Goal: Task Accomplishment & Management: Use online tool/utility

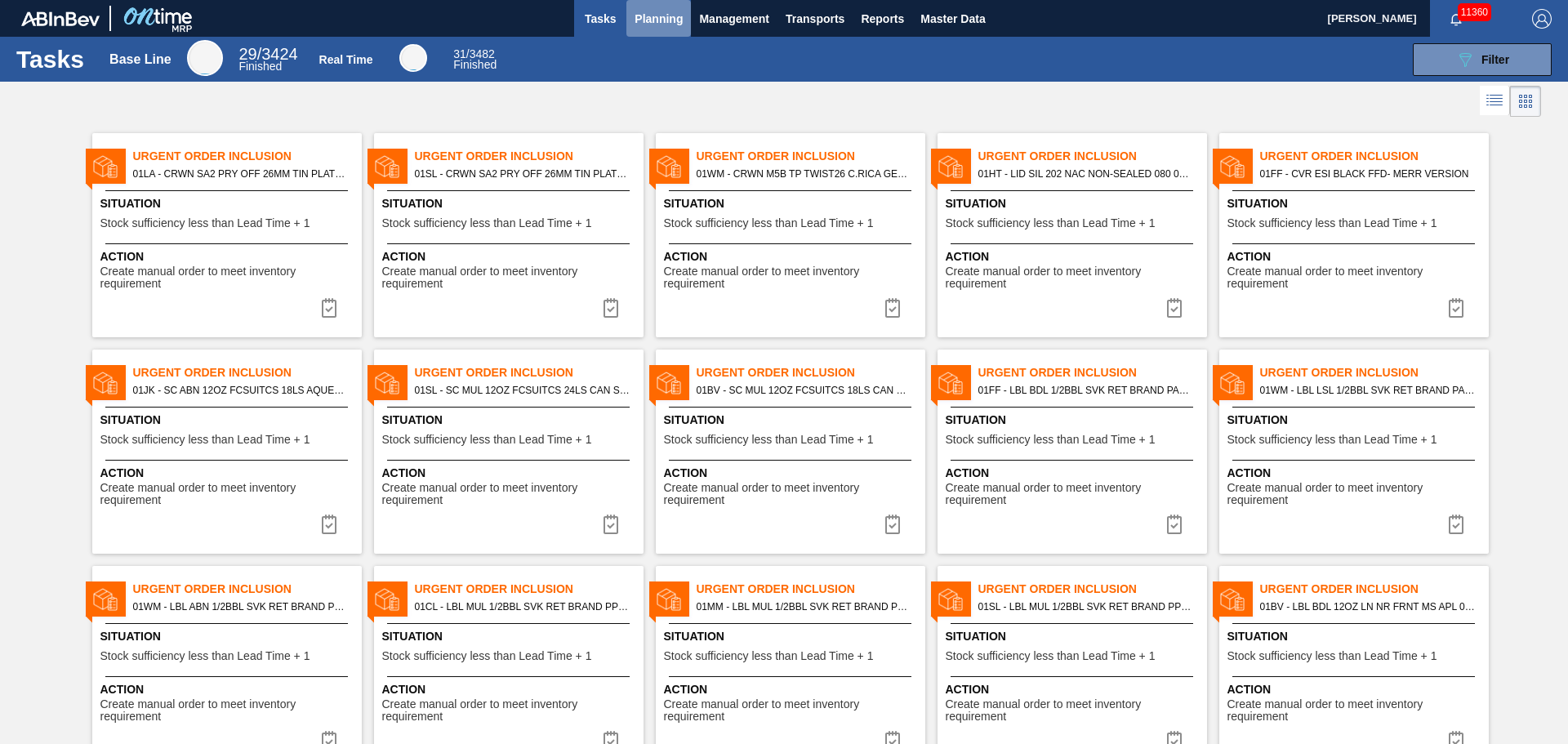
click at [652, 4] on button "Planning" at bounding box center [658, 18] width 65 height 37
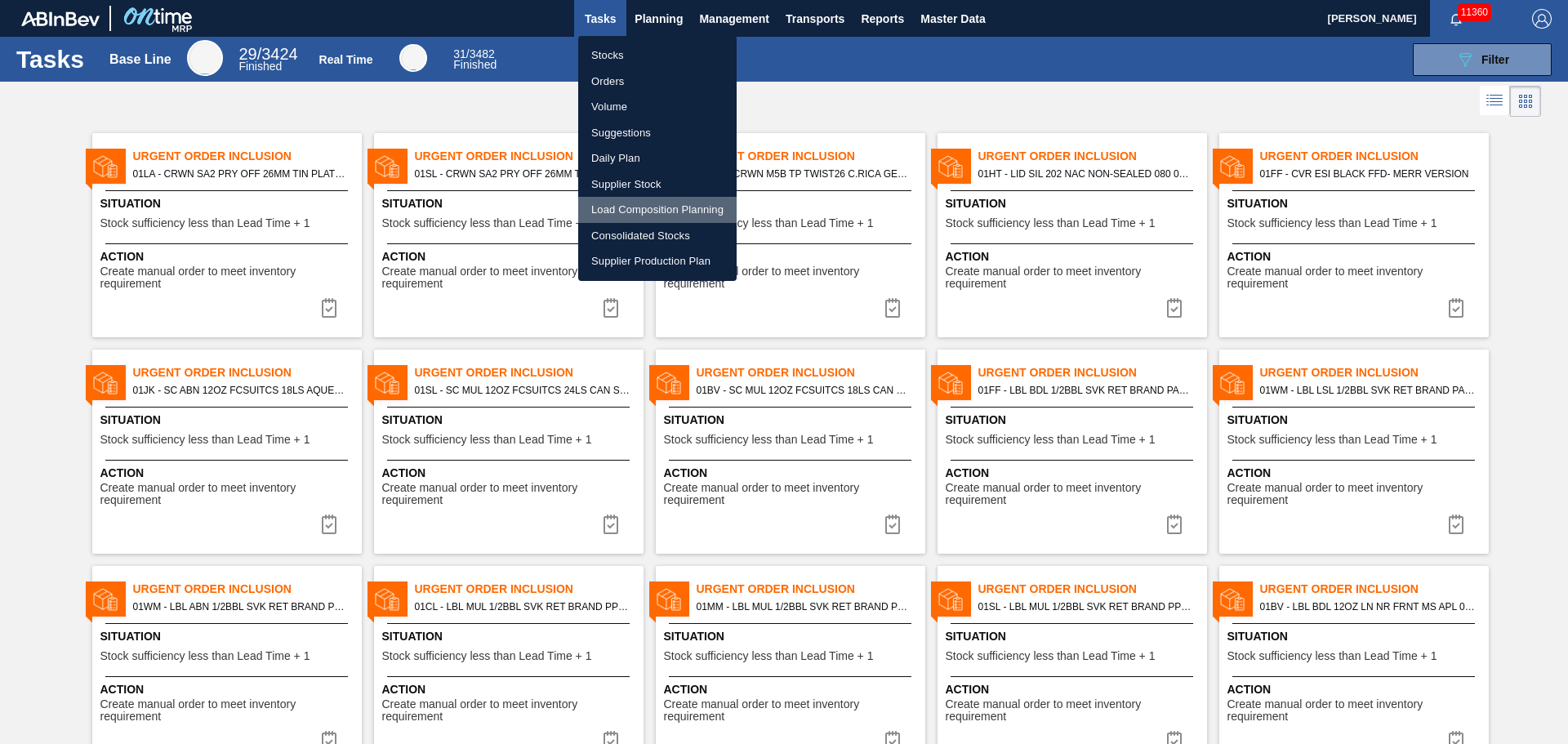
click at [629, 219] on li "Load Composition Planning" at bounding box center [657, 210] width 158 height 26
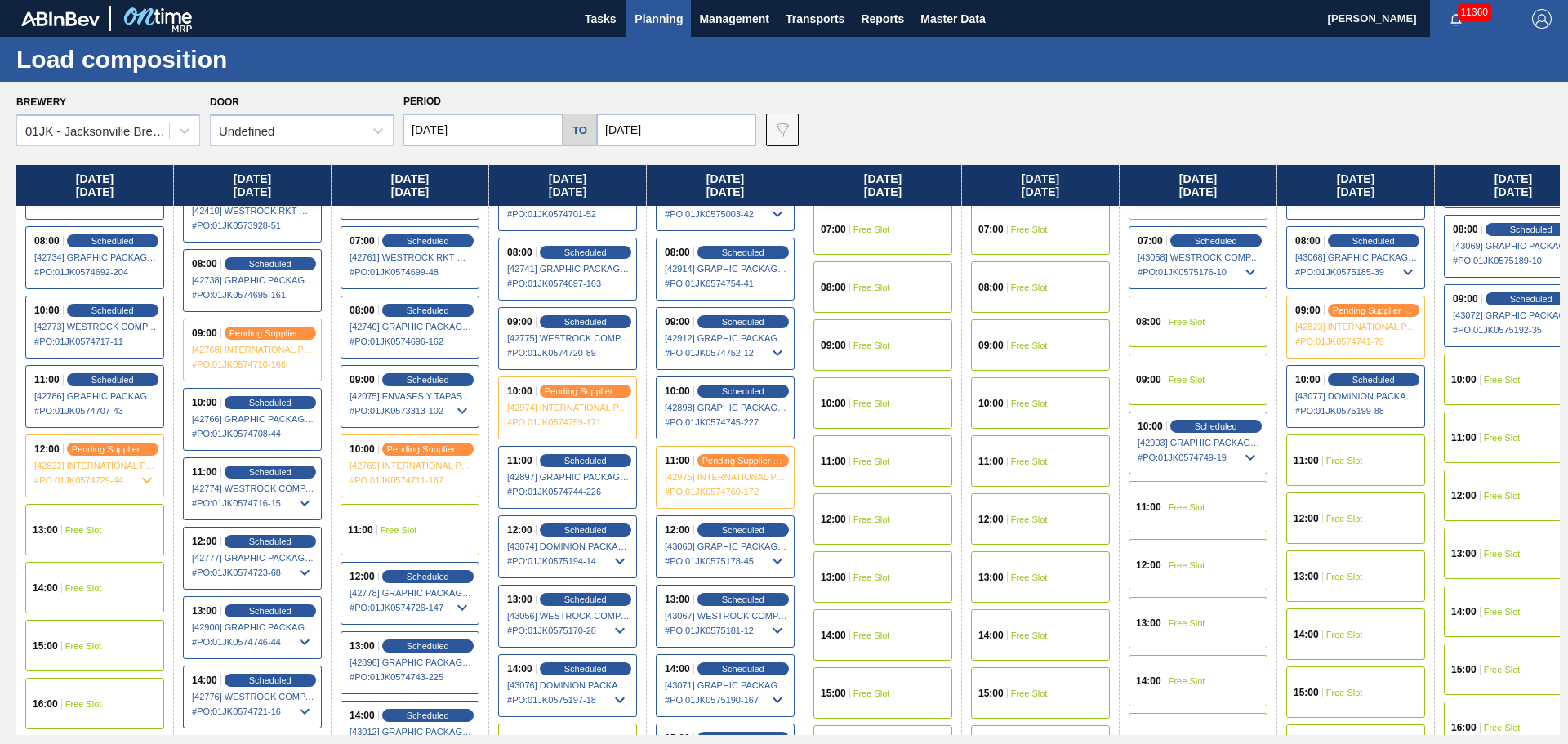
scroll to position [490, 0]
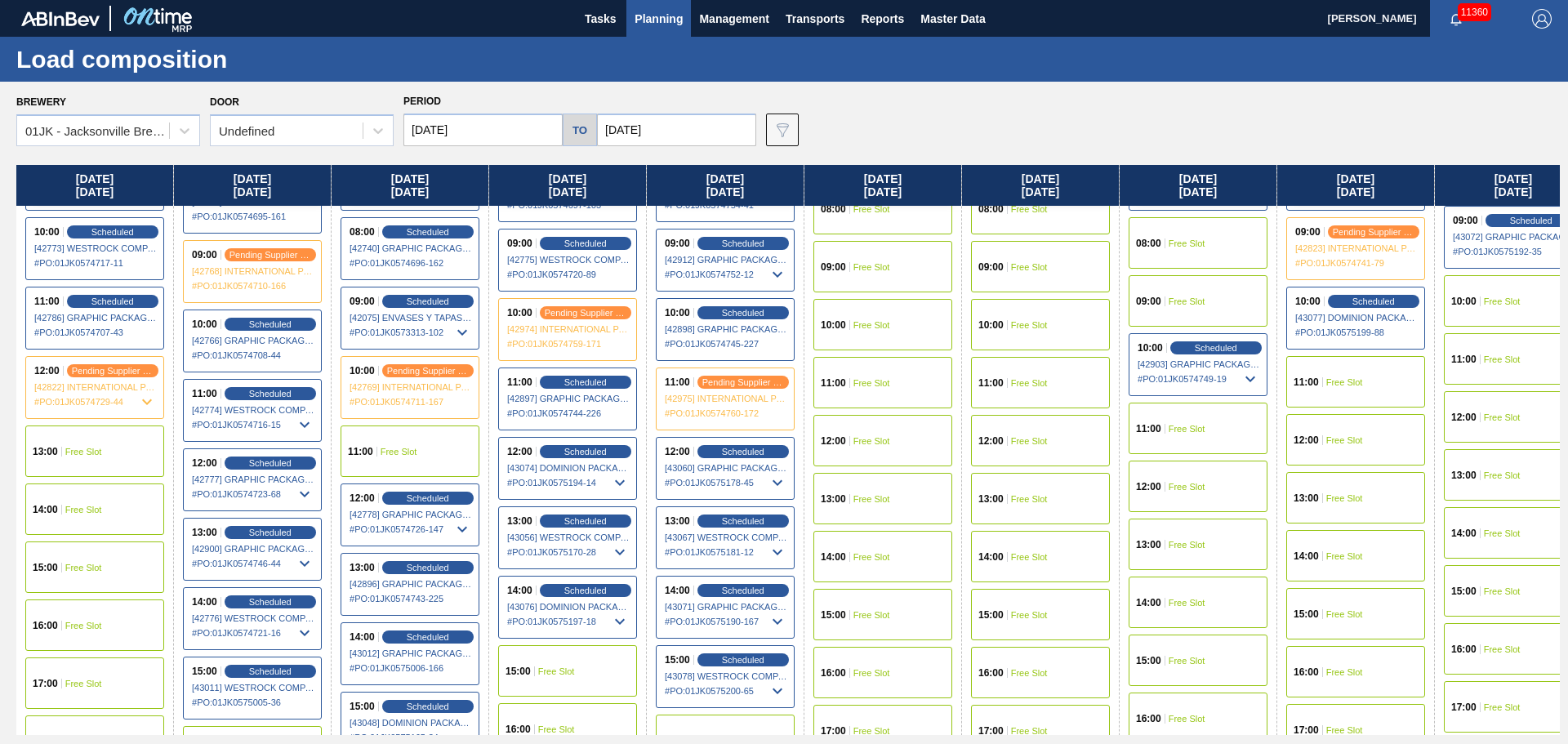
click at [596, 602] on span "[43076] DOMINION PACKAGING, INC. - 0008325026" at bounding box center [567, 607] width 122 height 10
click at [596, 590] on span "Scheduled" at bounding box center [584, 589] width 47 height 11
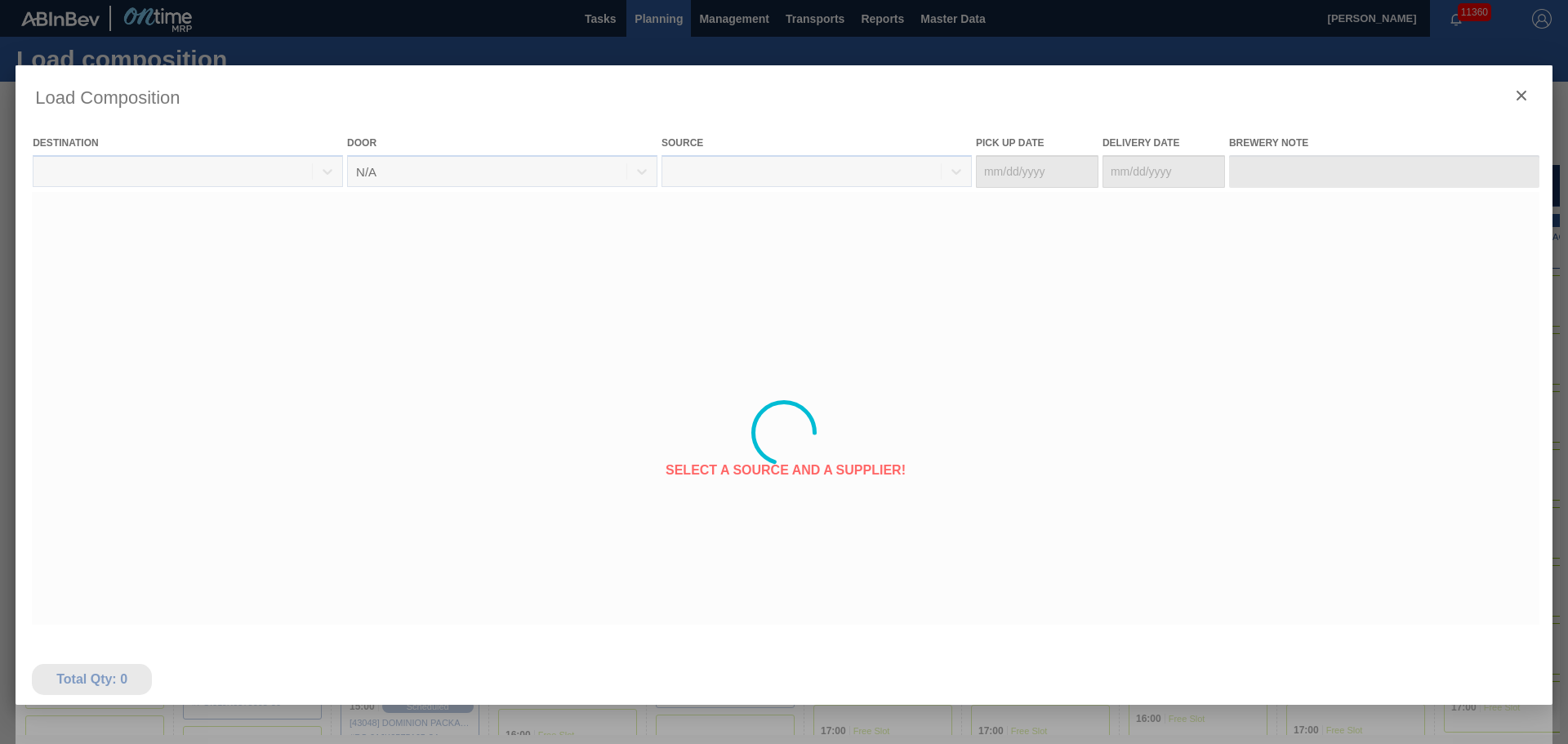
type Date "[DATE]"
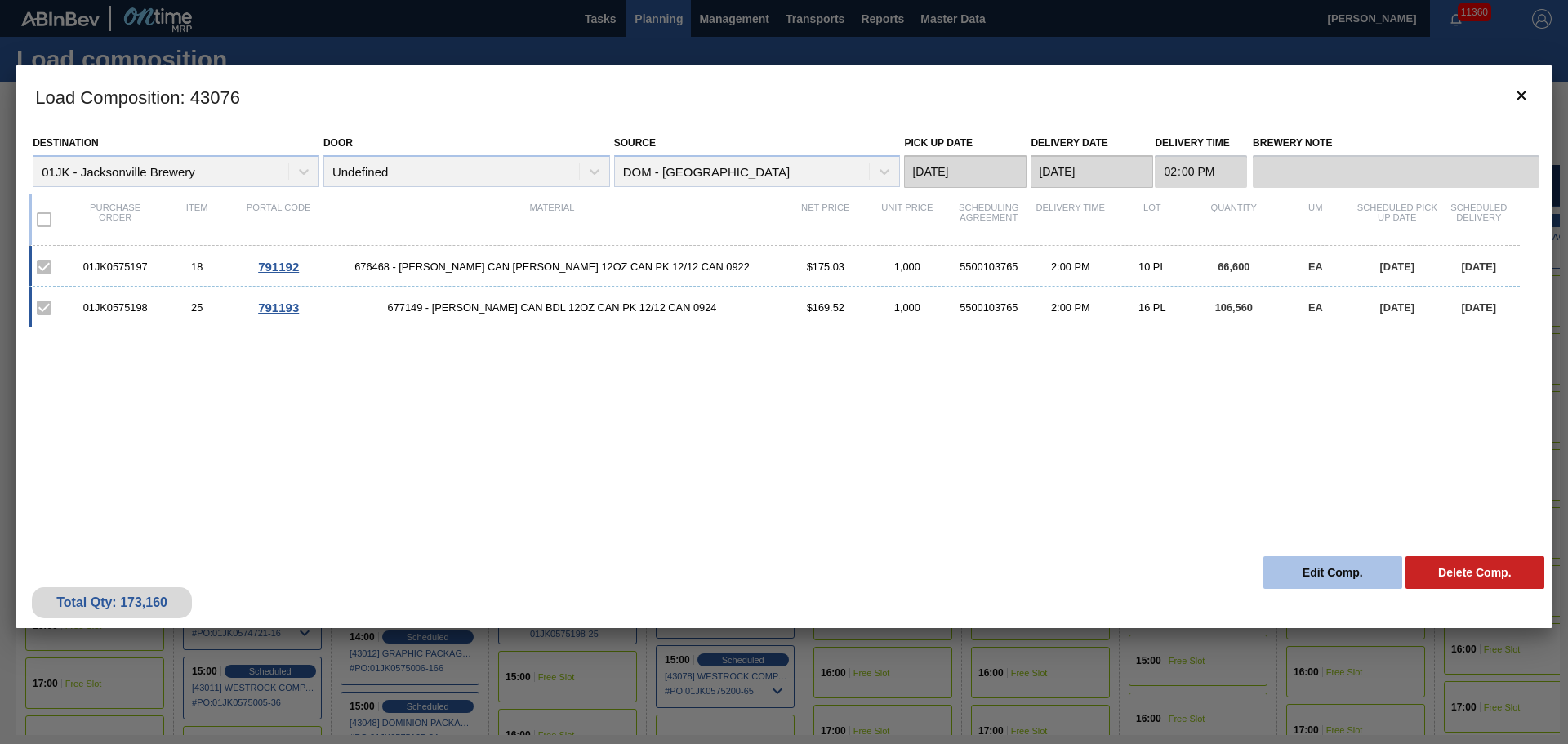
click at [1336, 563] on button "Edit Comp." at bounding box center [1333, 572] width 139 height 33
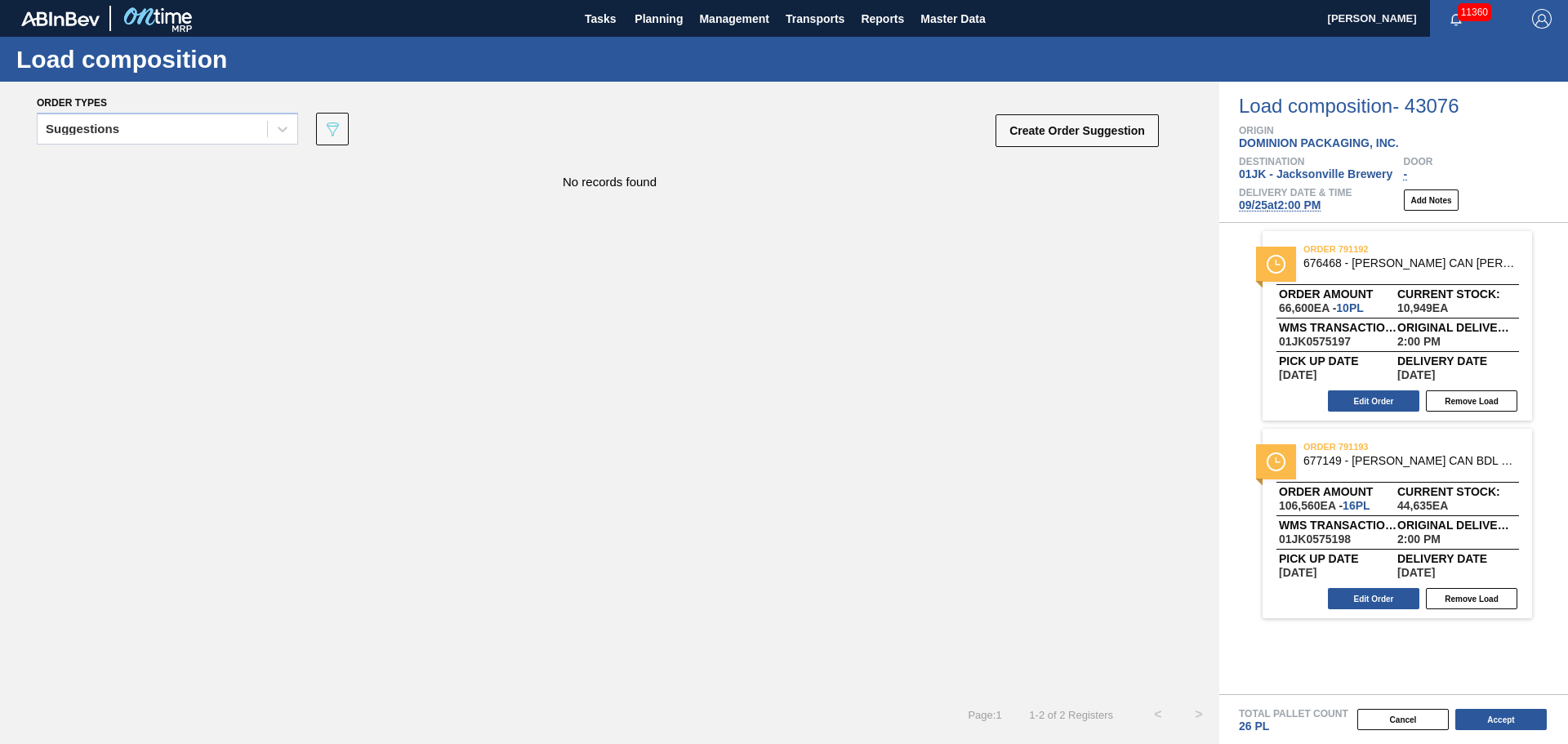
click at [1263, 204] on span "[DATE] 2:00 PM" at bounding box center [1280, 205] width 81 height 13
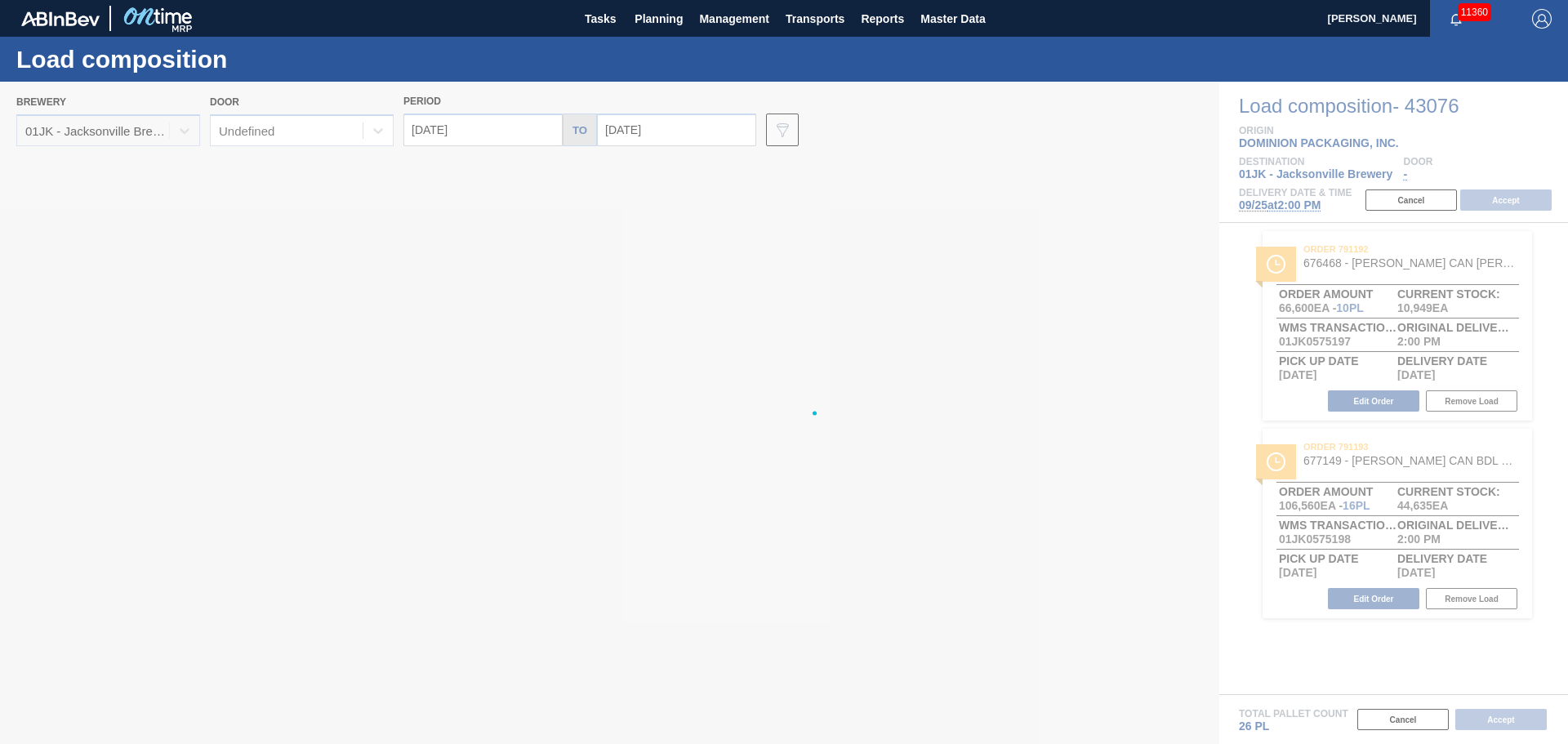
type input "[DATE]"
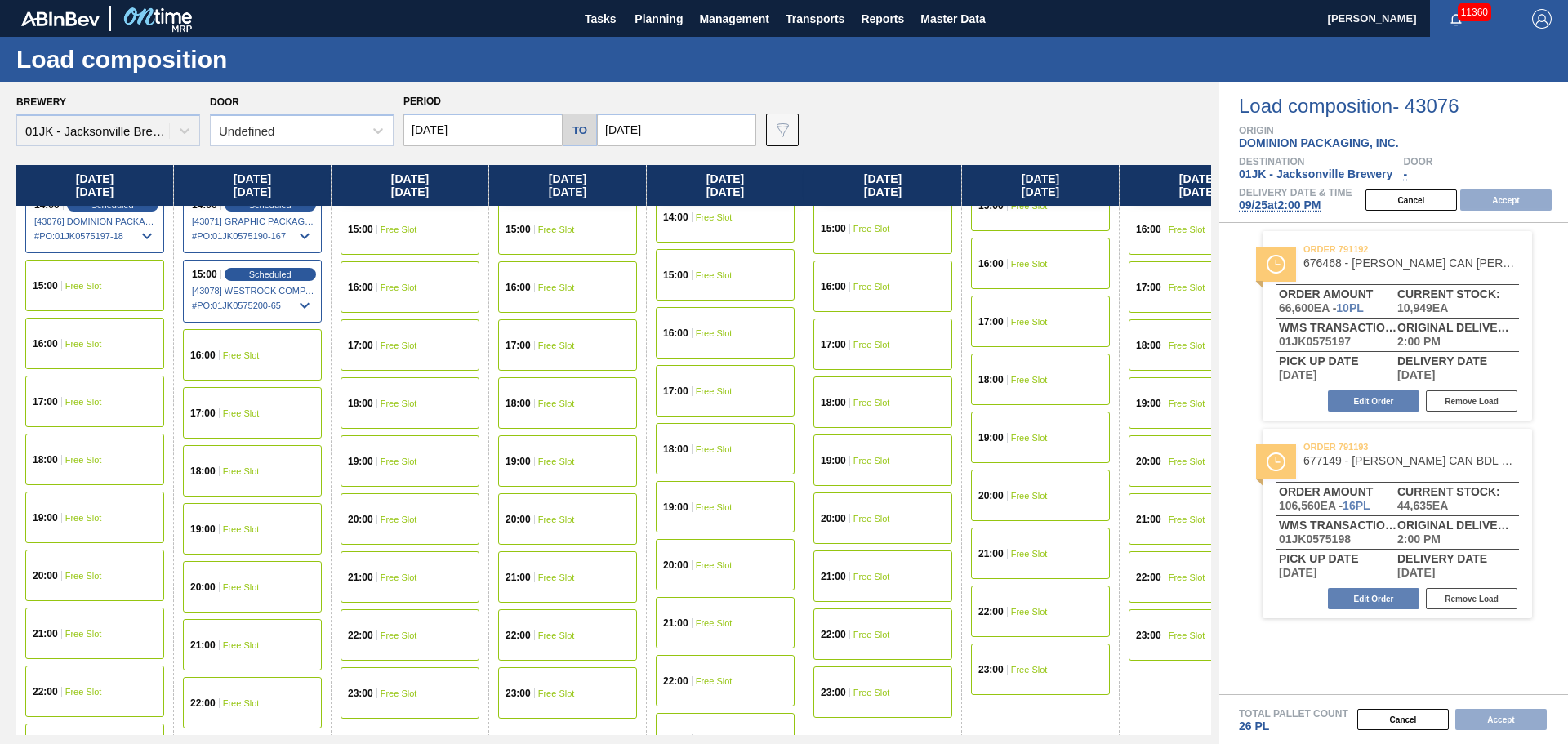
scroll to position [930, 0]
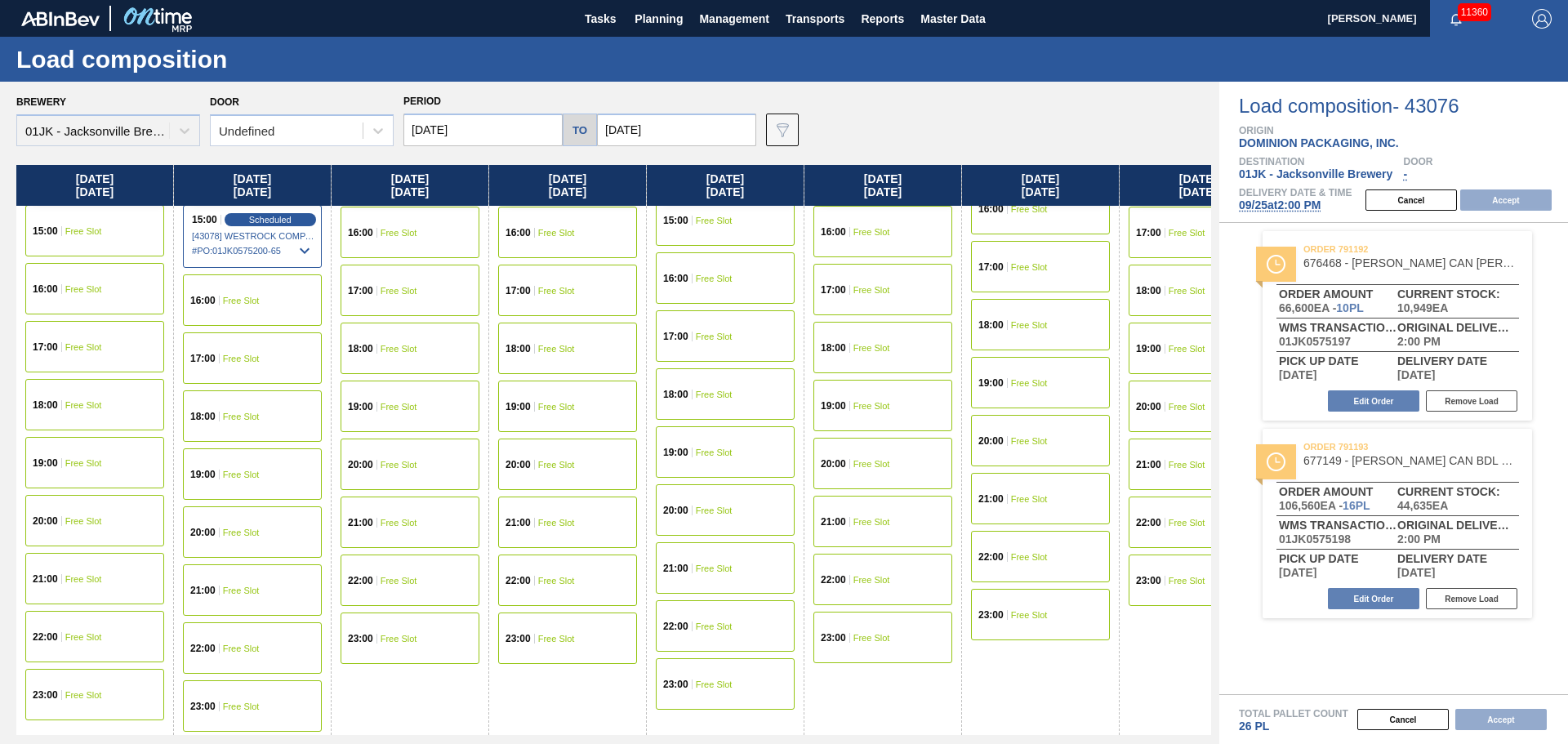
click at [71, 469] on div "19:00 Free Slot" at bounding box center [94, 463] width 139 height 52
click at [1511, 202] on button "Accept" at bounding box center [1506, 200] width 91 height 21
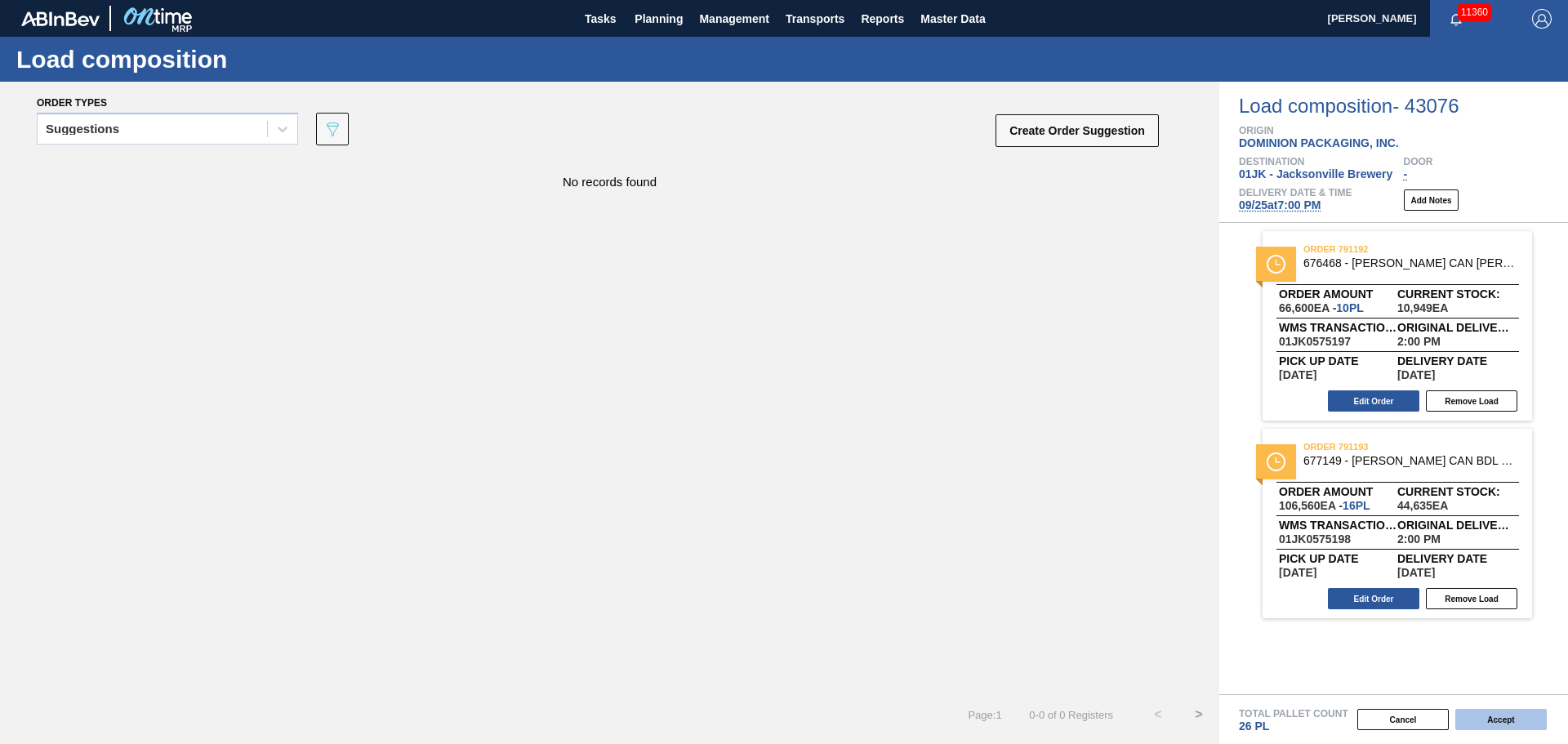
click at [1473, 718] on button "Accept" at bounding box center [1501, 718] width 91 height 21
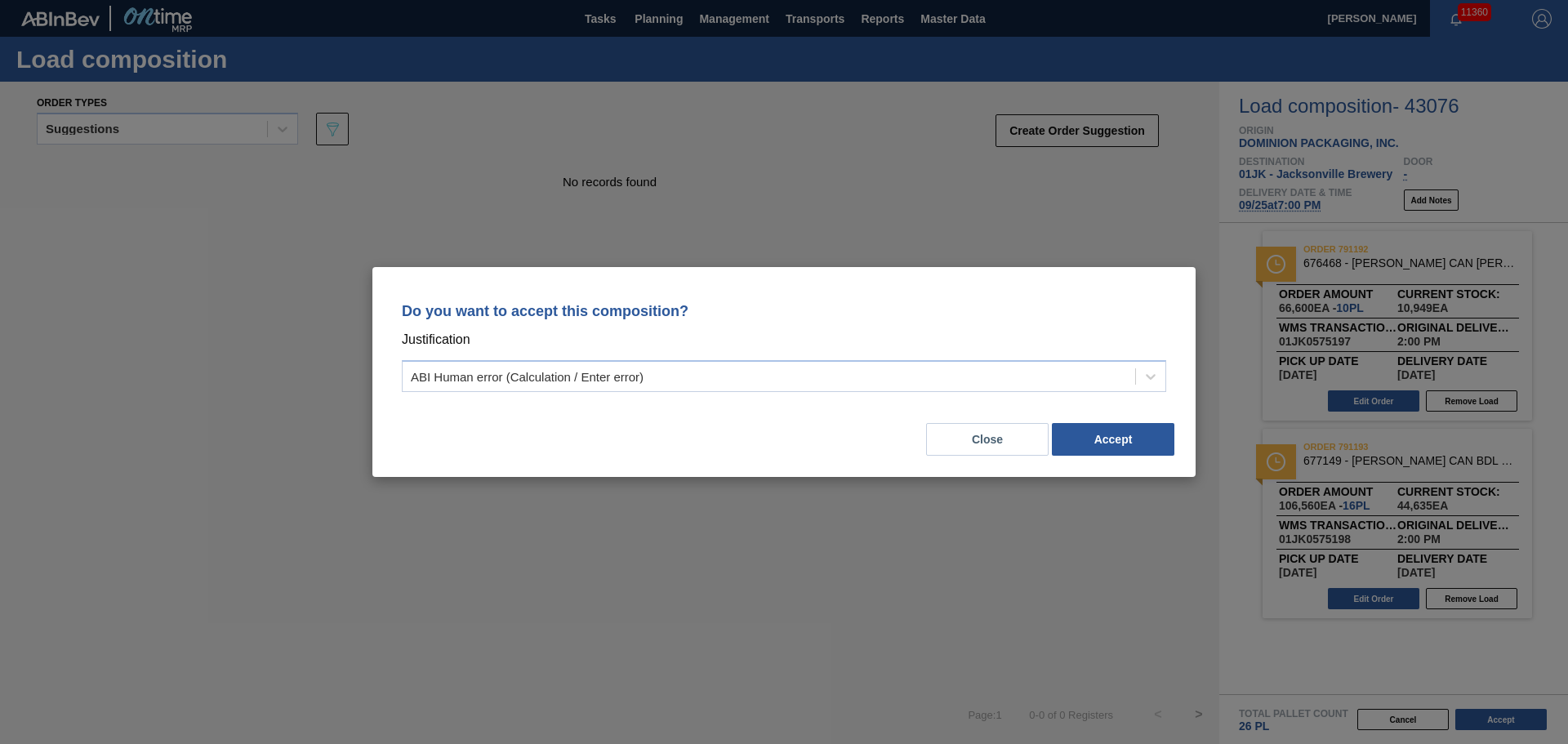
click at [942, 354] on div "Do you want to accept this composition? Justification ABI Human error (Calculat…" at bounding box center [784, 344] width 784 height 115
click at [942, 375] on div "ABI Human error (Calculation / Enter error)" at bounding box center [768, 376] width 732 height 24
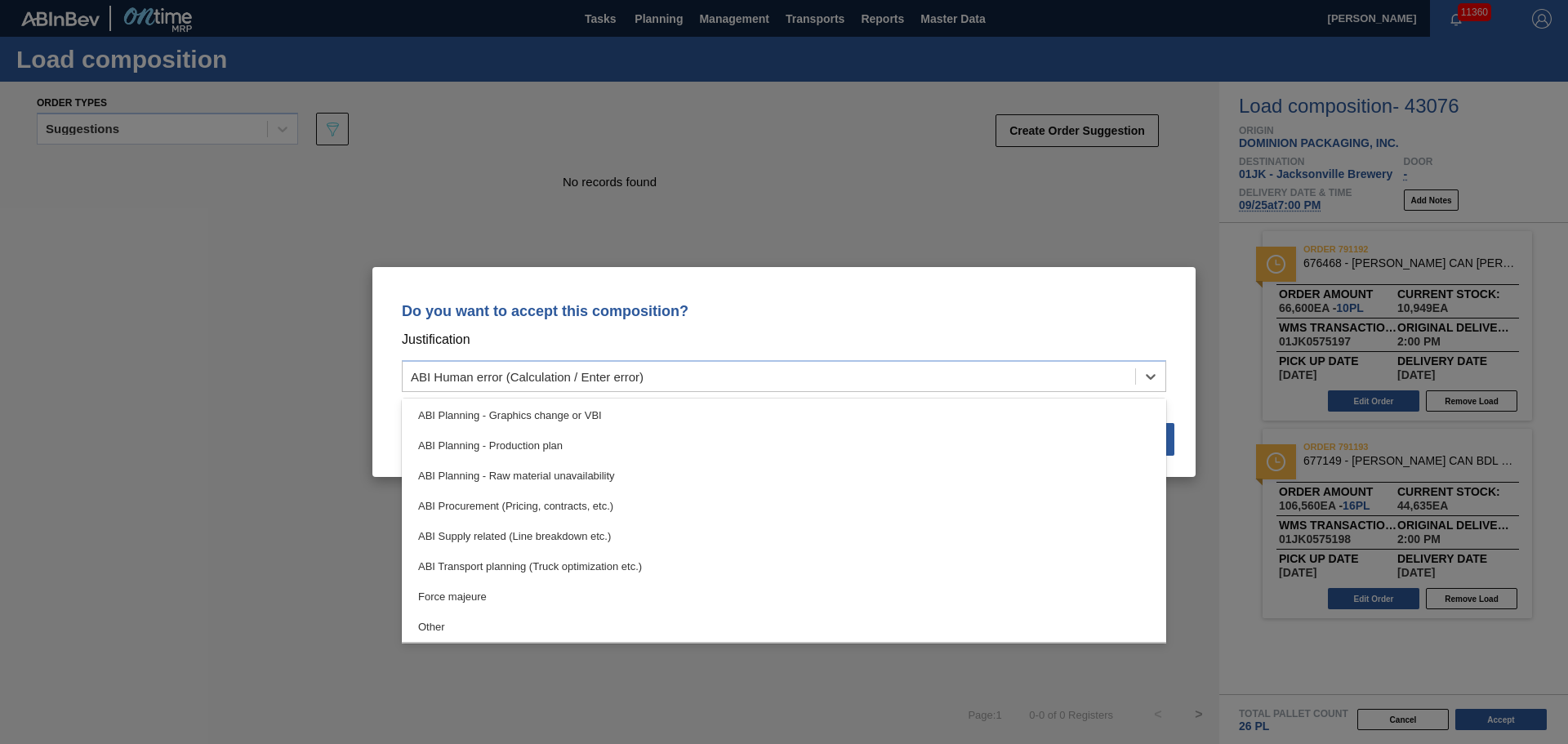
scroll to position [305, 0]
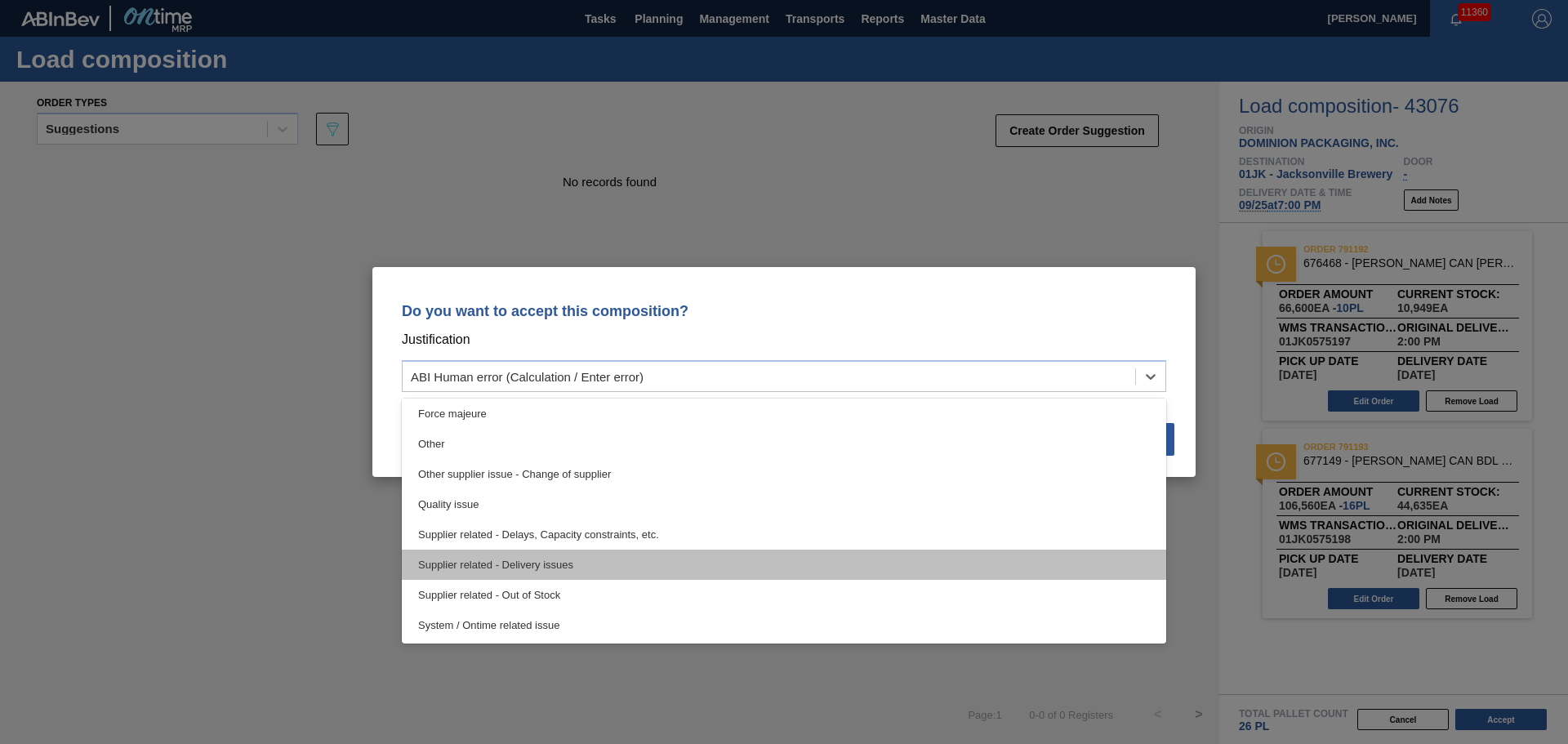
click at [564, 561] on div "Supplier related - Delivery issues" at bounding box center [783, 564] width 764 height 30
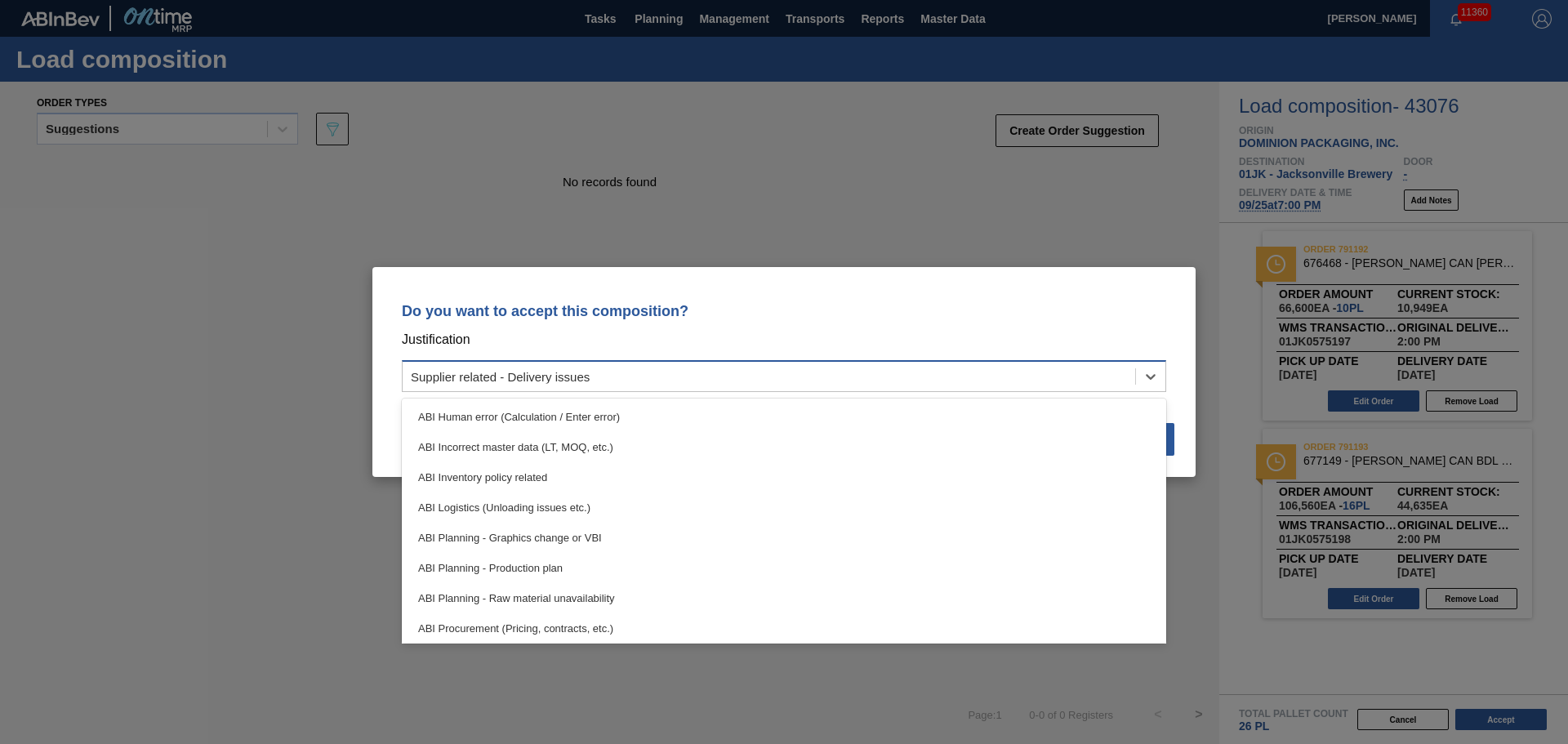
click at [1107, 371] on div "Supplier related - Delivery issues" at bounding box center [768, 376] width 732 height 24
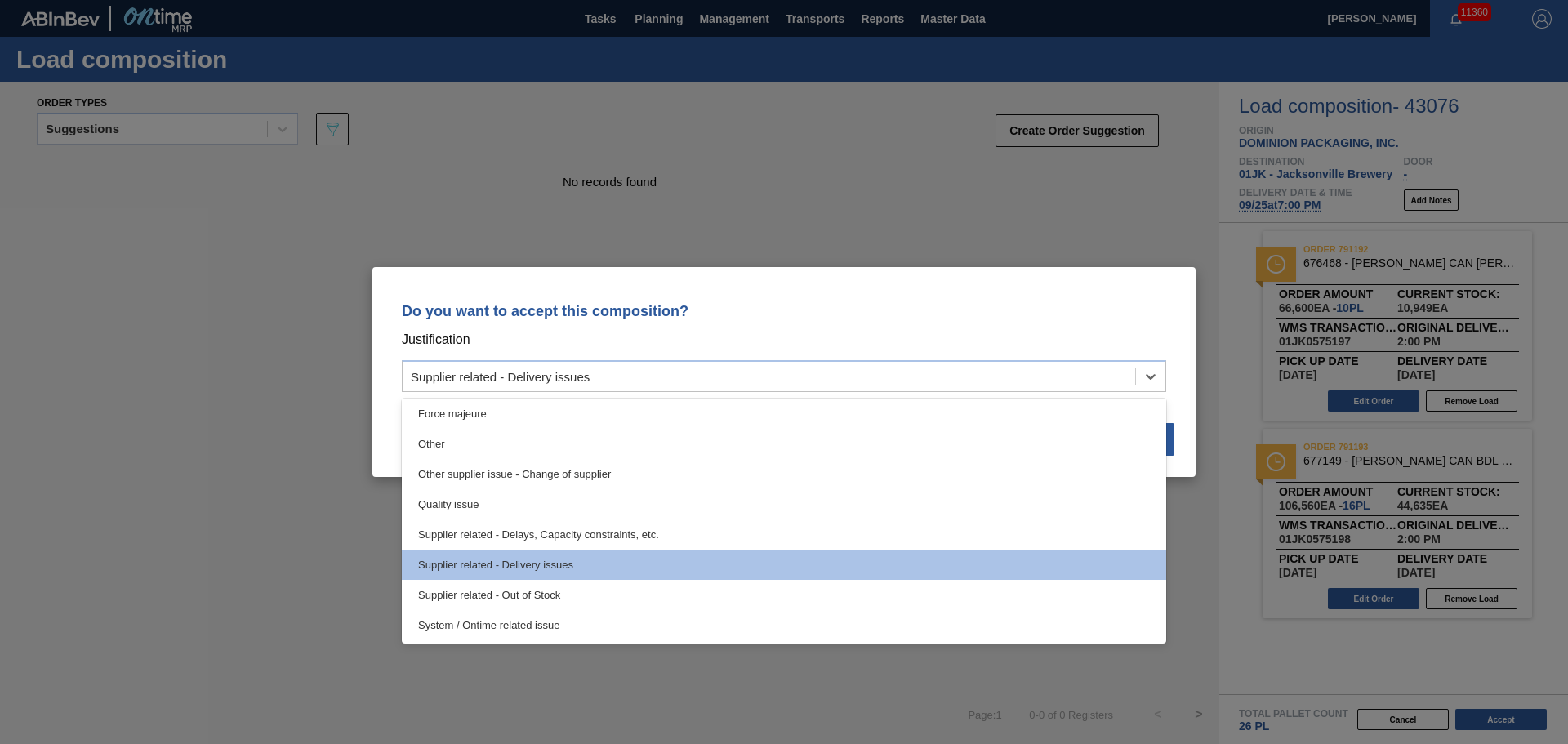
click at [945, 310] on p "Do you want to accept this composition?" at bounding box center [783, 311] width 764 height 16
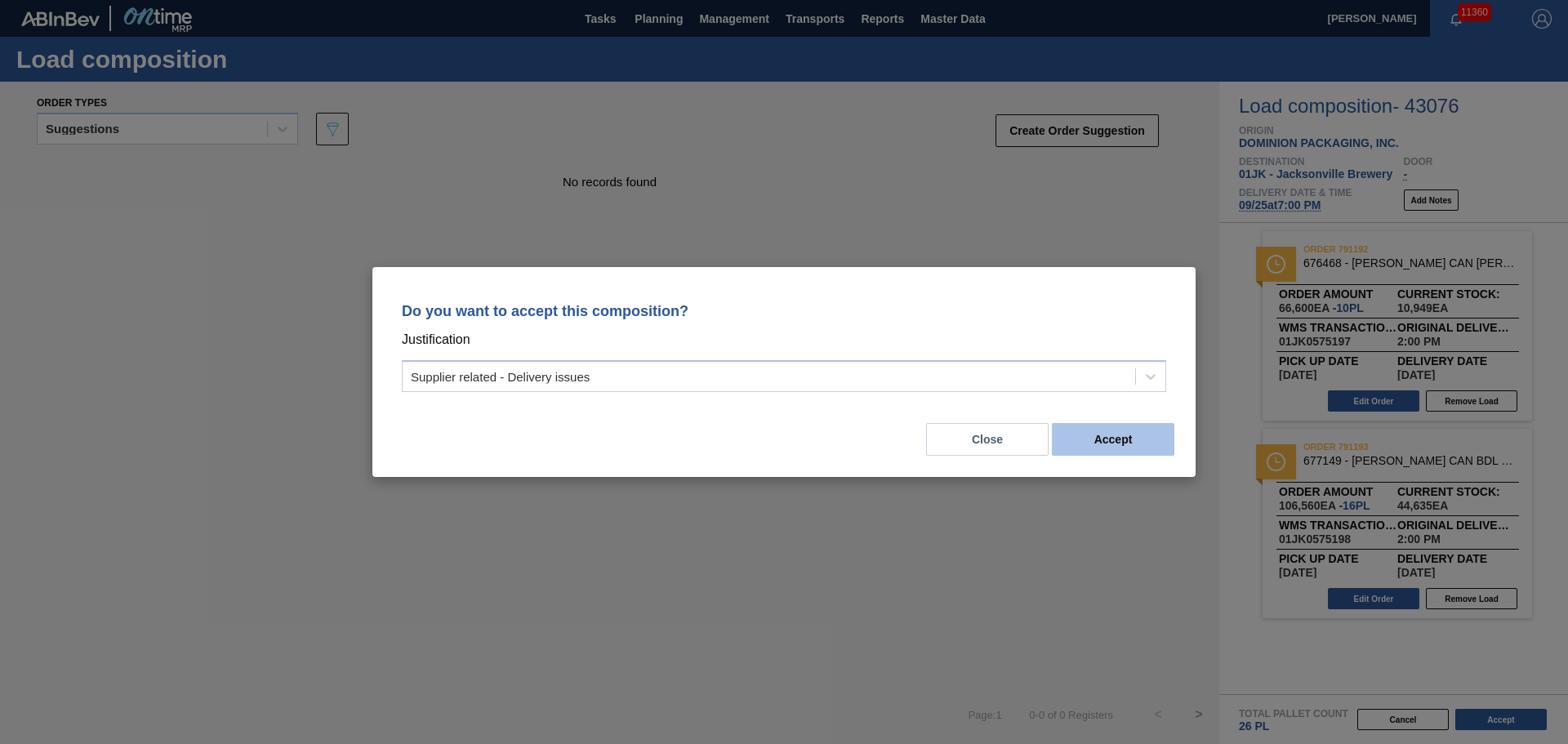
click at [1154, 440] on button "Accept" at bounding box center [1113, 439] width 122 height 33
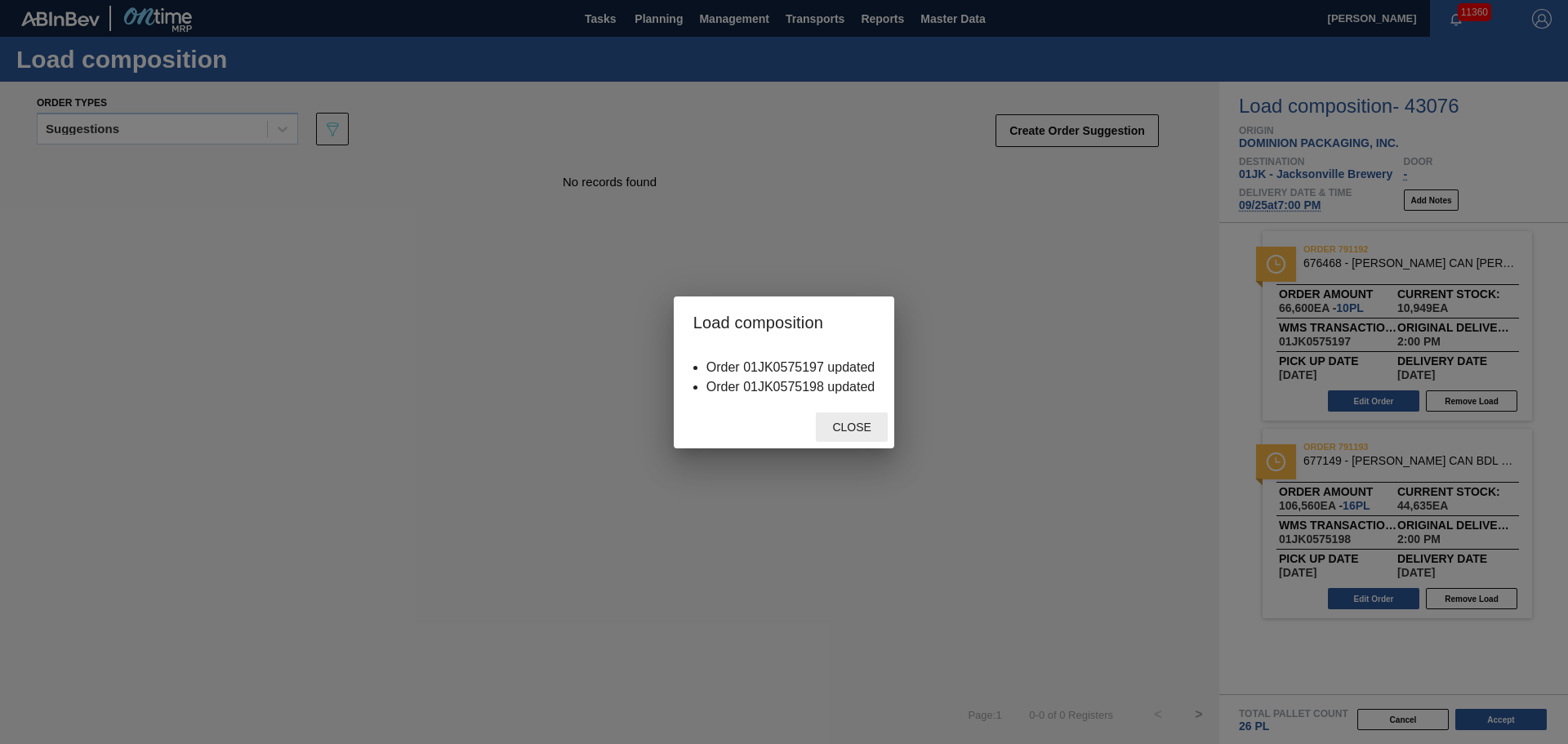
click at [873, 429] on span "Close" at bounding box center [851, 426] width 65 height 13
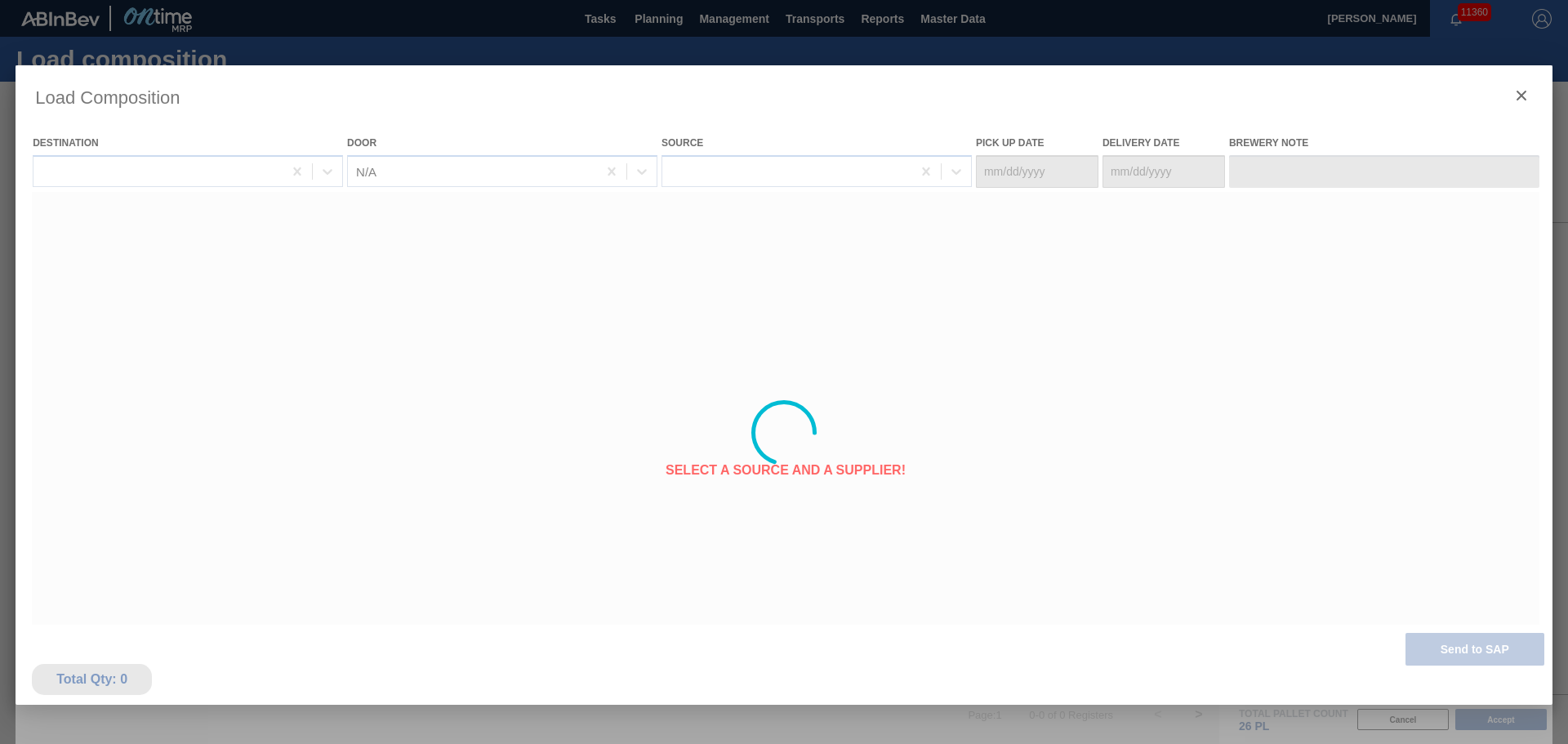
type Date "[DATE]"
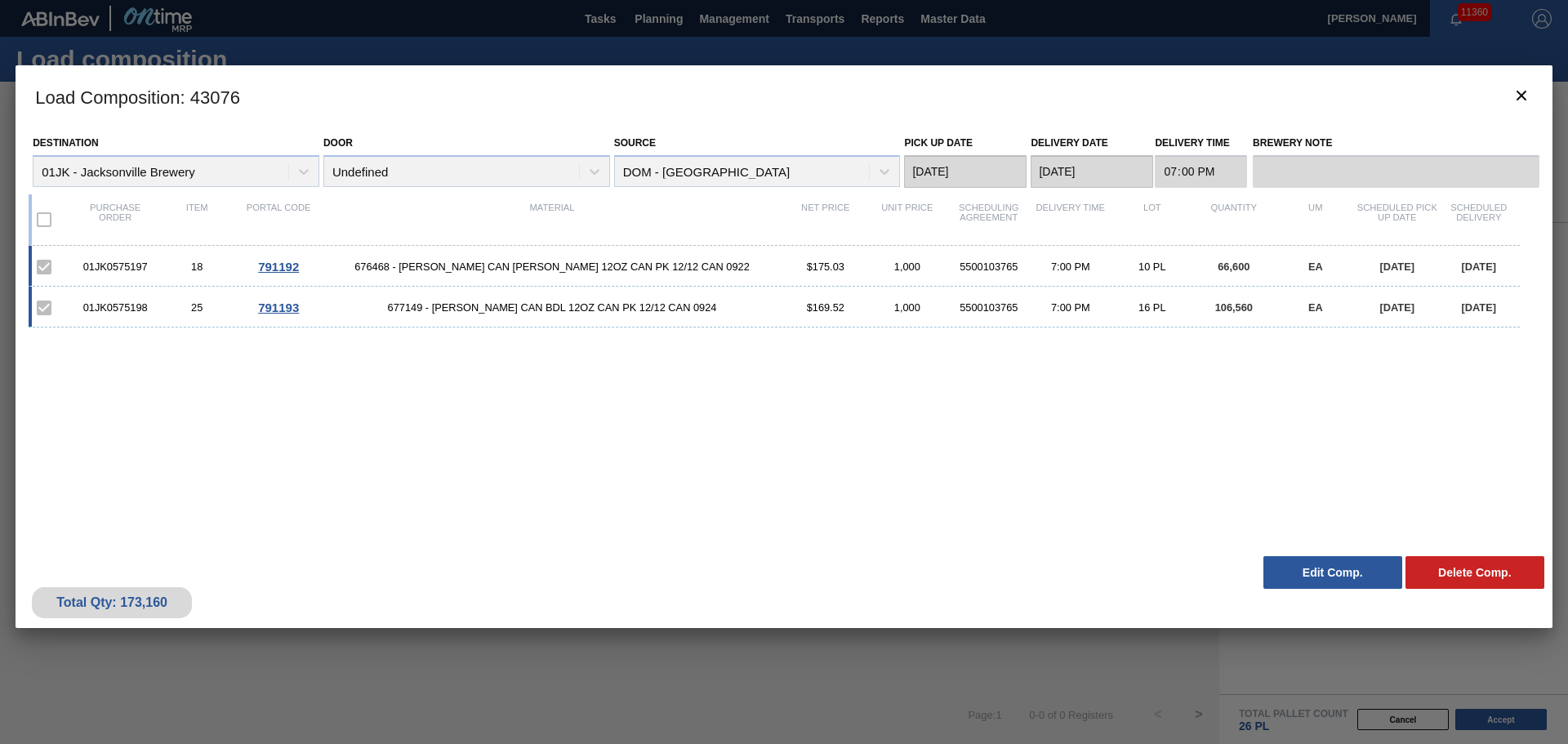
click at [1542, 88] on h3 "Load Composition : 43076" at bounding box center [784, 96] width 1537 height 62
click at [1515, 98] on icon "botão de ícone" at bounding box center [1521, 95] width 20 height 20
